Goal: Transaction & Acquisition: Book appointment/travel/reservation

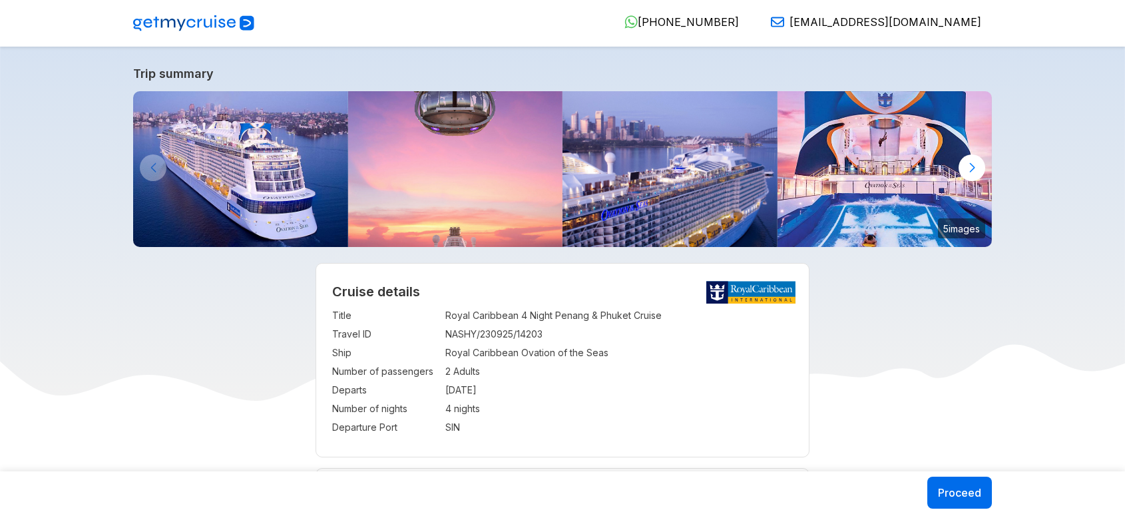
select select "**"
select select "*"
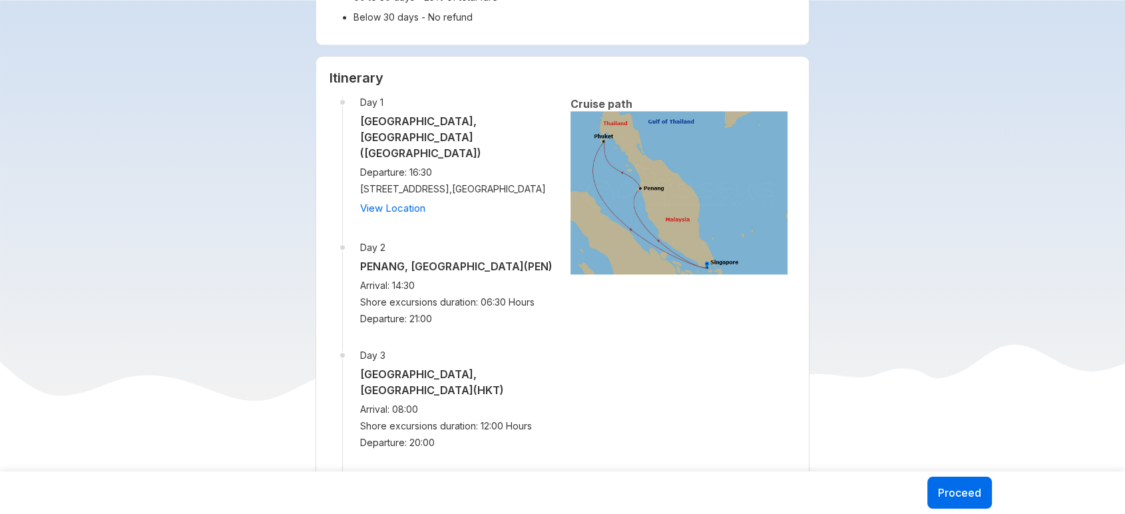
scroll to position [1405, 0]
drag, startPoint x: 360, startPoint y: 261, endPoint x: 542, endPoint y: 250, distance: 182.1
click at [542, 259] on h5 "PENANG, [GEOGRAPHIC_DATA] (PEN)" at bounding box center [457, 267] width 194 height 16
copy h5 "PENANG, [GEOGRAPHIC_DATA] (PEN)"
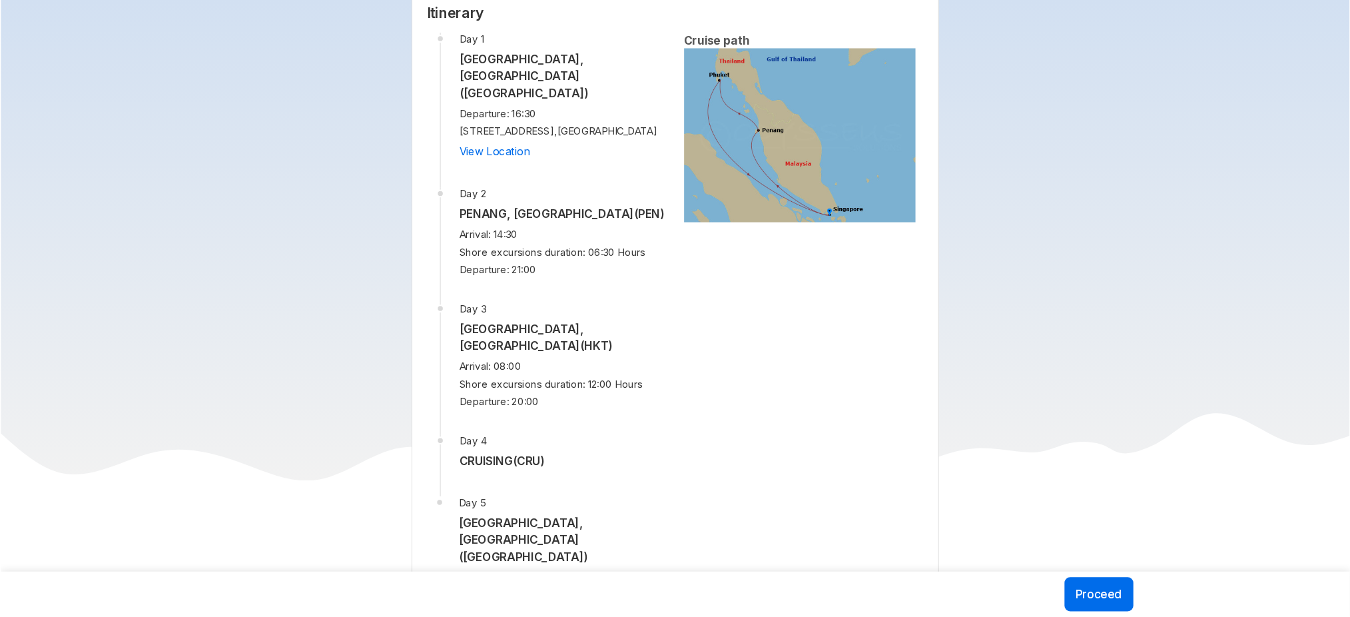
scroll to position [1470, 0]
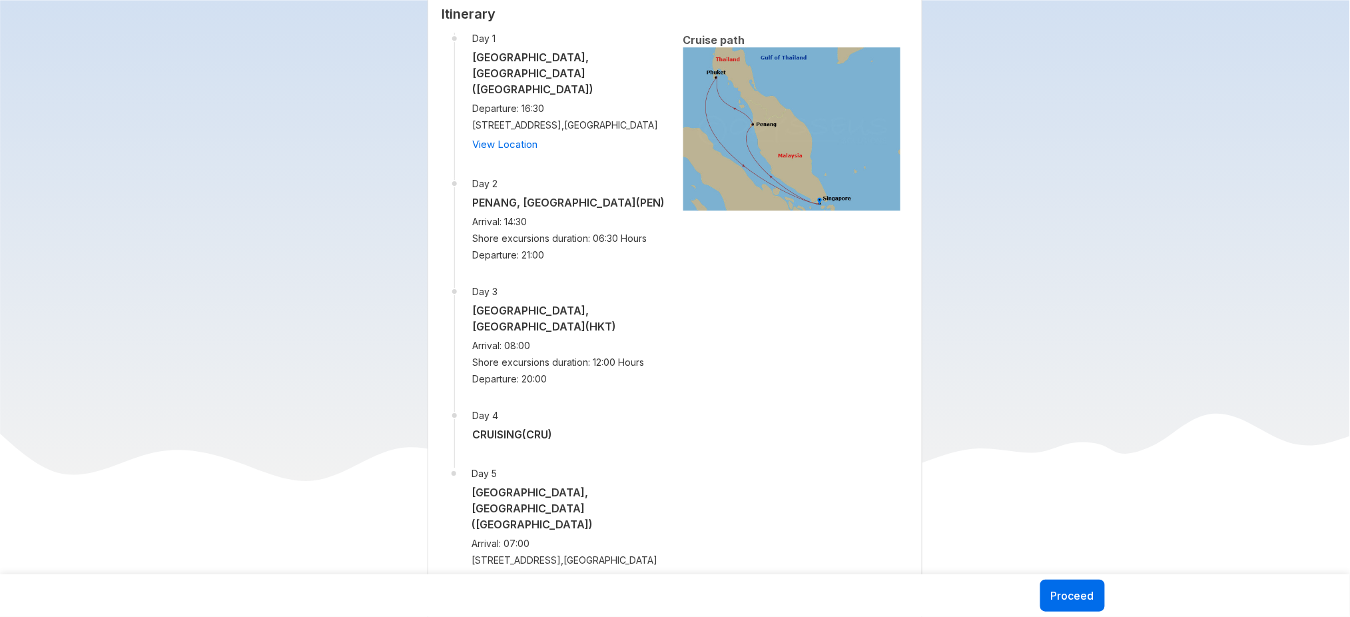
click at [773, 400] on div "Cruise path" at bounding box center [791, 323] width 233 height 580
click at [569, 313] on h5 "PHUKET, [GEOGRAPHIC_DATA] (HKT)" at bounding box center [569, 318] width 194 height 32
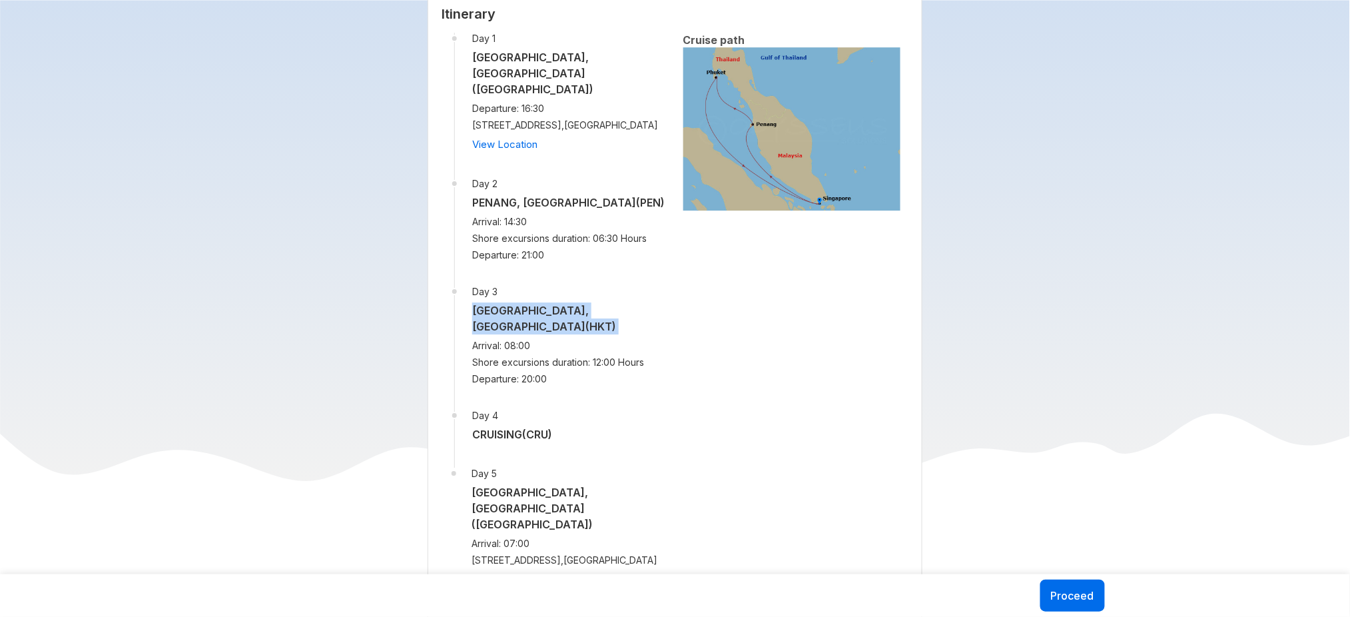
copy h5 "PHUKET, [GEOGRAPHIC_DATA] (HKT)"
